Goal: Participate in discussion

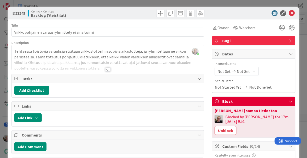
scroll to position [117, 0]
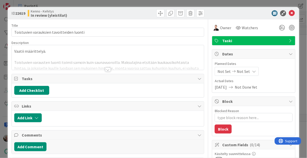
click at [98, 64] on div at bounding box center [108, 63] width 193 height 13
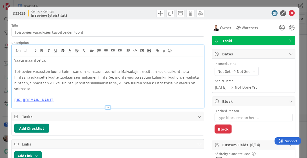
type textarea "x"
